Goal: Navigation & Orientation: Find specific page/section

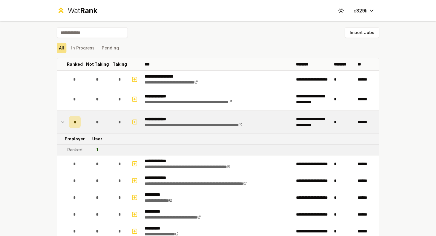
scroll to position [714, 0]
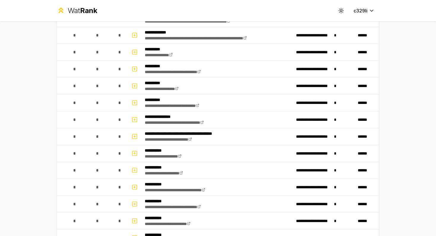
scroll to position [181, 0]
